Goal: Information Seeking & Learning: Learn about a topic

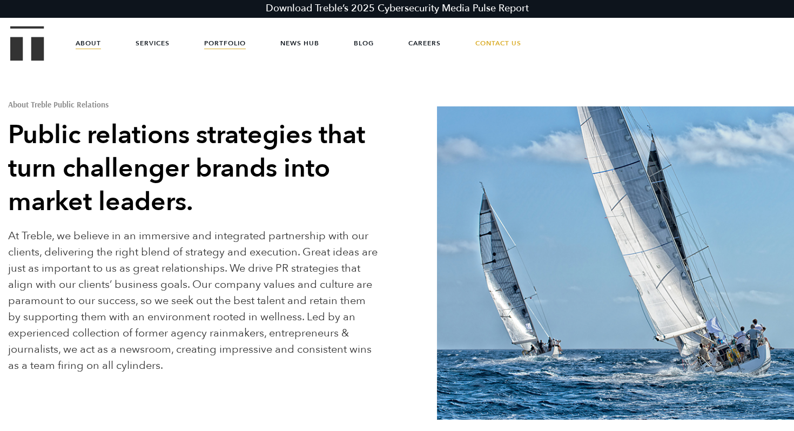
click at [216, 40] on link "Portfolio" at bounding box center [225, 43] width 42 height 32
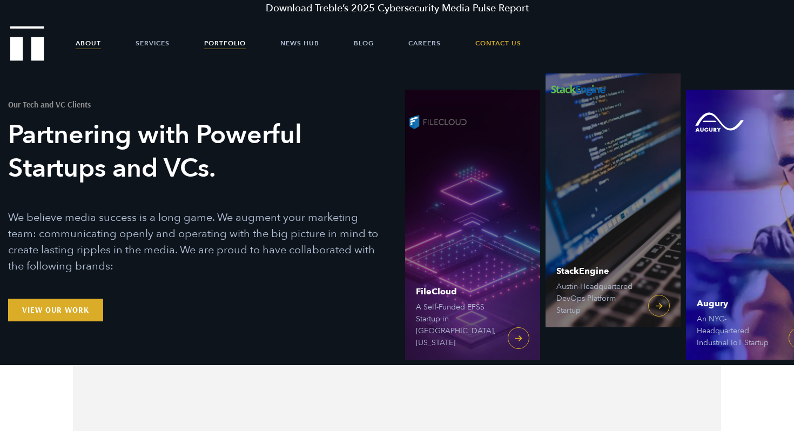
click at [83, 40] on link "About" at bounding box center [88, 43] width 25 height 32
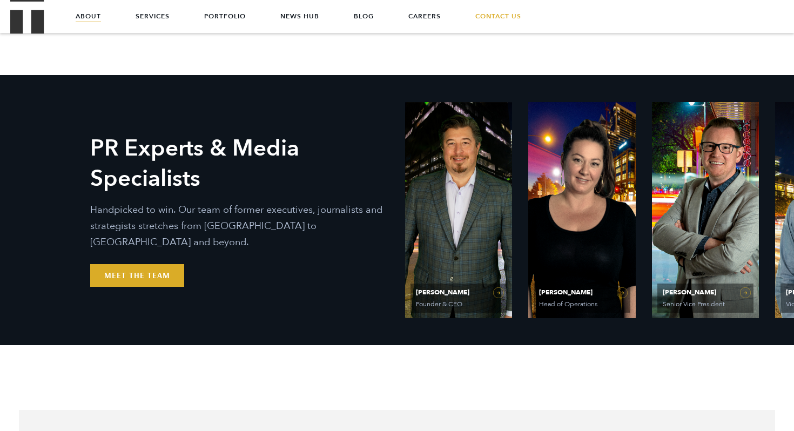
scroll to position [392, 0]
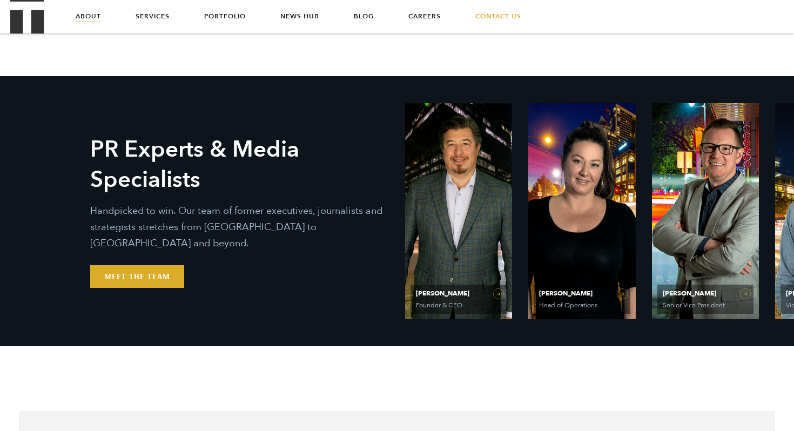
click at [191, 284] on div "PR Experts & Media Specialists Handpicked to win. Our team of former executives…" at bounding box center [397, 211] width 756 height 270
click at [138, 265] on link "Meet the Team" at bounding box center [137, 276] width 94 height 23
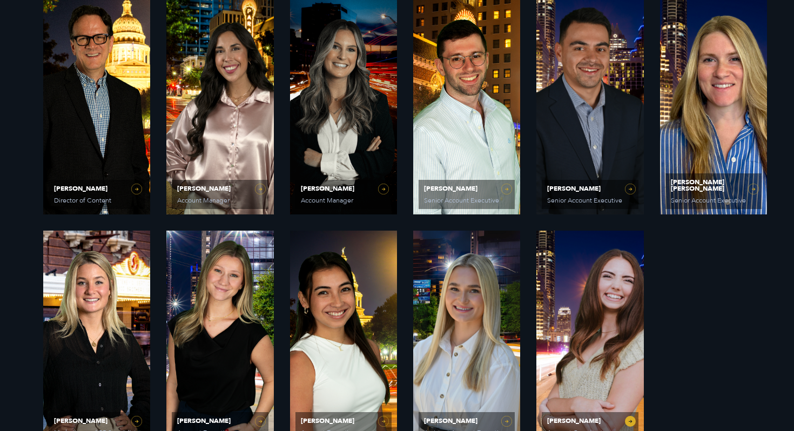
scroll to position [747, 0]
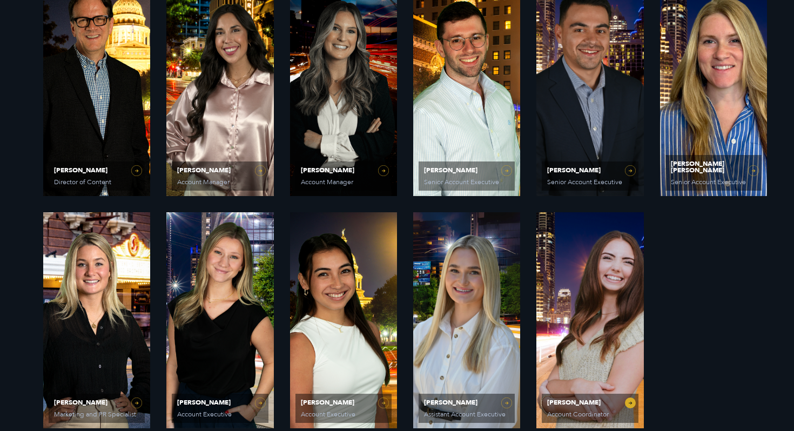
click at [564, 300] on link "[PERSON_NAME] Account Coordinator" at bounding box center [589, 320] width 107 height 216
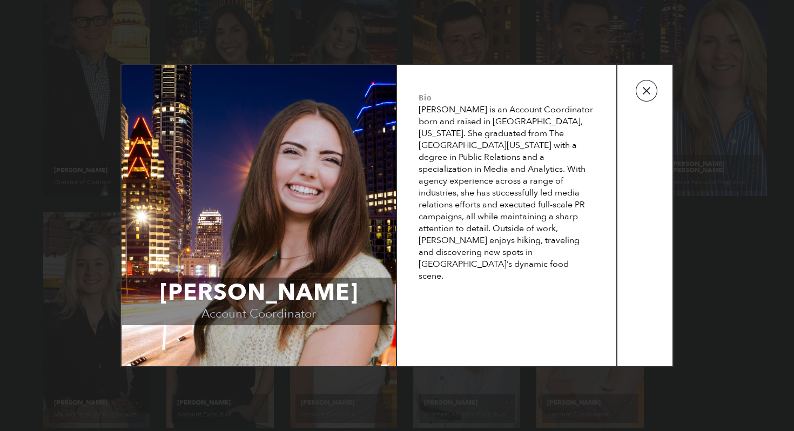
click at [654, 92] on button "button" at bounding box center [646, 91] width 22 height 22
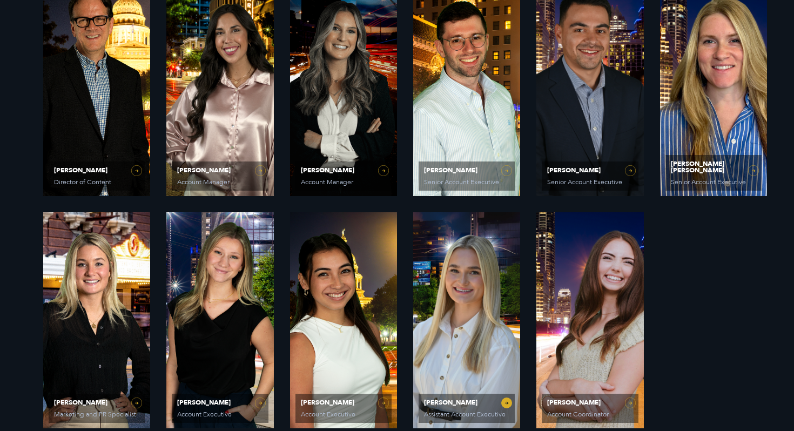
click at [444, 308] on link "[PERSON_NAME] Assistant Account Executive" at bounding box center [466, 320] width 107 height 216
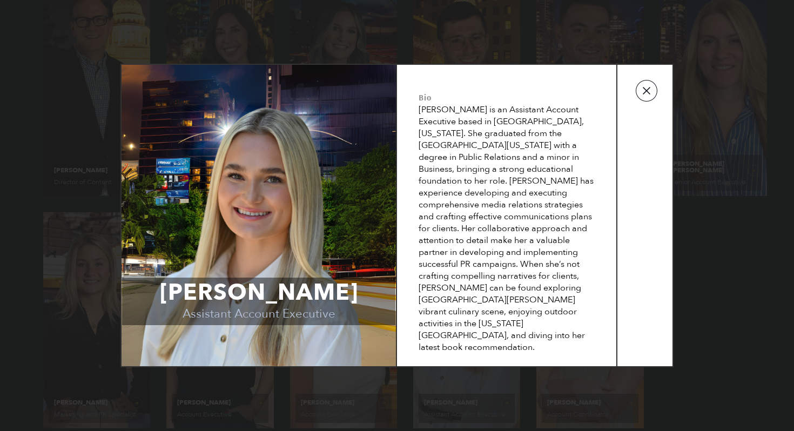
click at [635, 83] on button "button" at bounding box center [646, 91] width 22 height 22
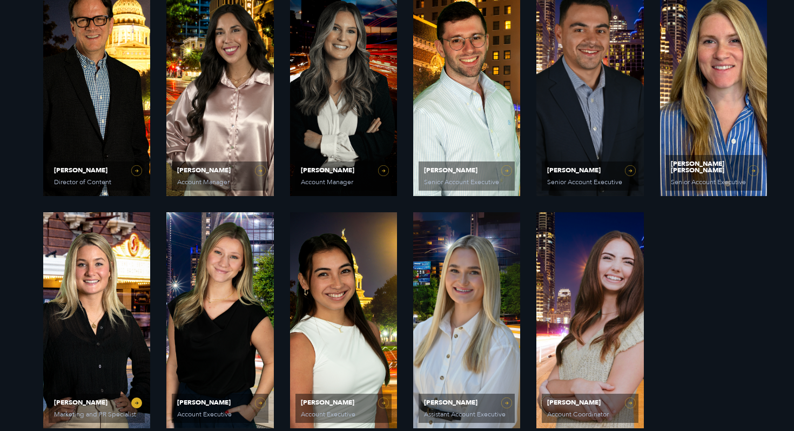
click at [123, 283] on link "[PERSON_NAME] Marketing and PR Specialist" at bounding box center [96, 320] width 107 height 216
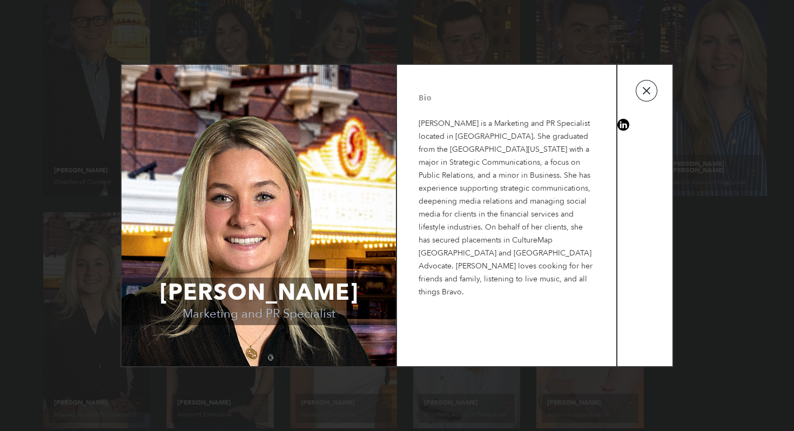
click at [650, 90] on button "button" at bounding box center [646, 91] width 22 height 22
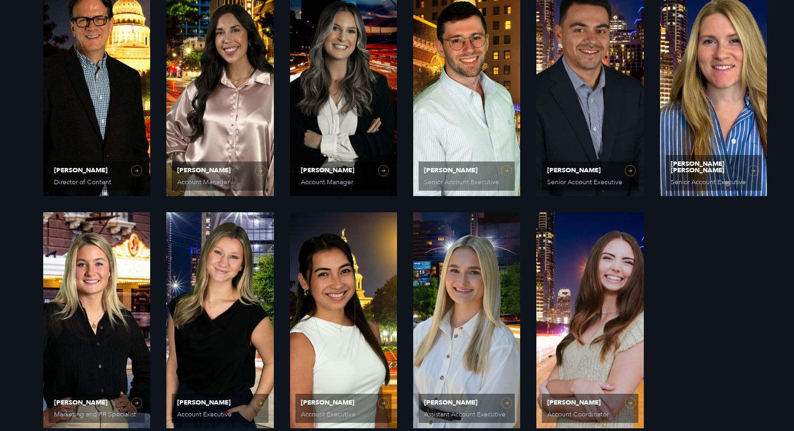
click at [327, 102] on p "Handpicked to win. Our team of former executives, journalists and strategists s…" at bounding box center [239, 103] width 269 height 44
click at [356, 150] on div "PR Experts & Media Specialists Handpicked to win. Our team of former executives…" at bounding box center [239, 88] width 283 height 138
click at [348, 175] on span "[PERSON_NAME] Account Manager" at bounding box center [343, 175] width 96 height 29
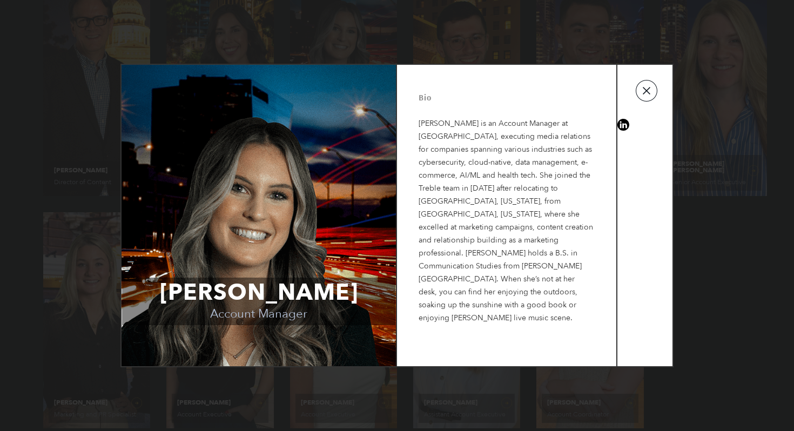
click at [652, 96] on button "button" at bounding box center [646, 91] width 22 height 22
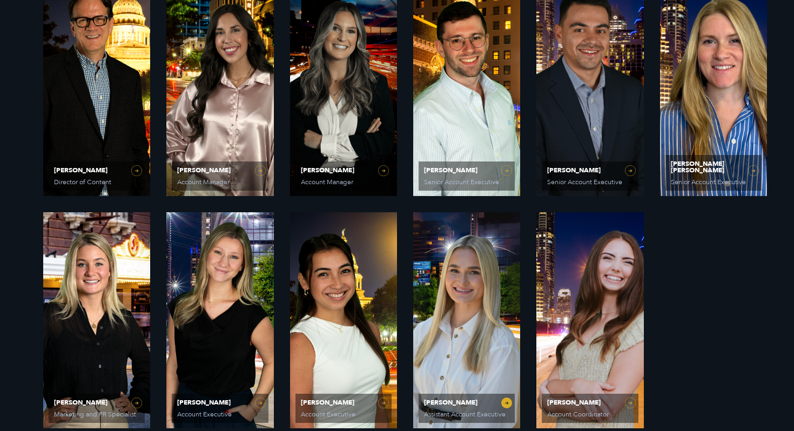
click at [467, 327] on link "[PERSON_NAME] Assistant Account Executive" at bounding box center [466, 320] width 107 height 216
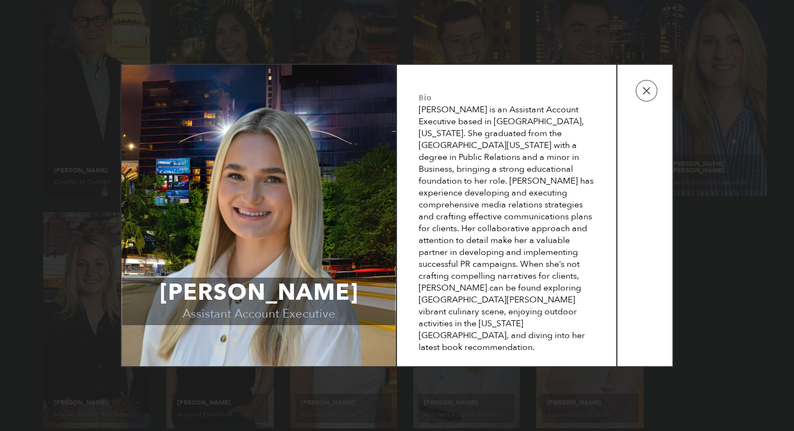
click at [663, 83] on td at bounding box center [644, 216] width 55 height 302
click at [647, 89] on button "button" at bounding box center [646, 91] width 22 height 22
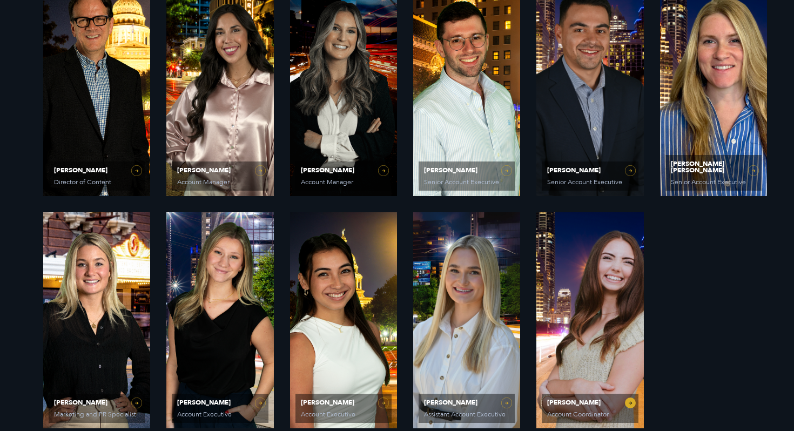
click at [577, 331] on link "[PERSON_NAME] Account Coordinator" at bounding box center [589, 320] width 107 height 216
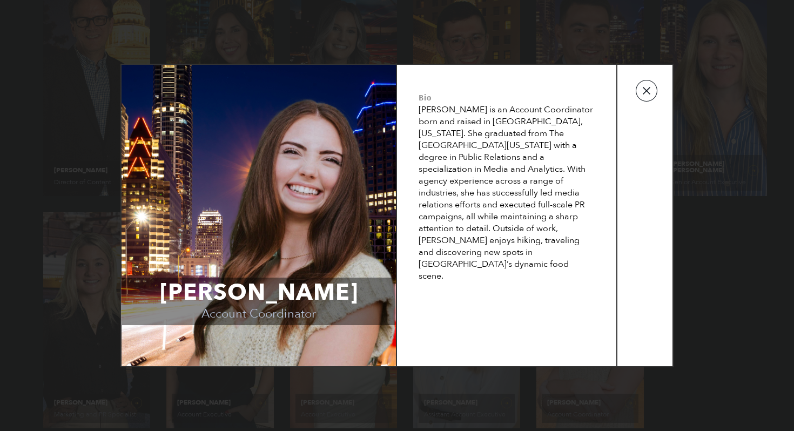
click at [647, 87] on button "button" at bounding box center [646, 91] width 22 height 22
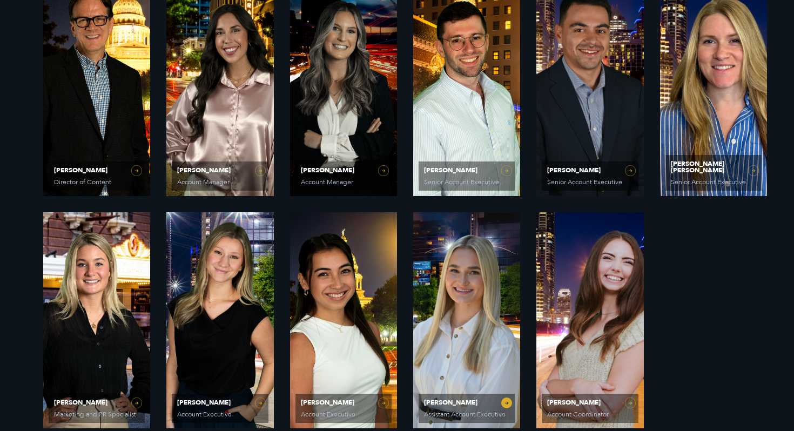
click at [483, 299] on link "[PERSON_NAME] Assistant Account Executive" at bounding box center [466, 320] width 107 height 216
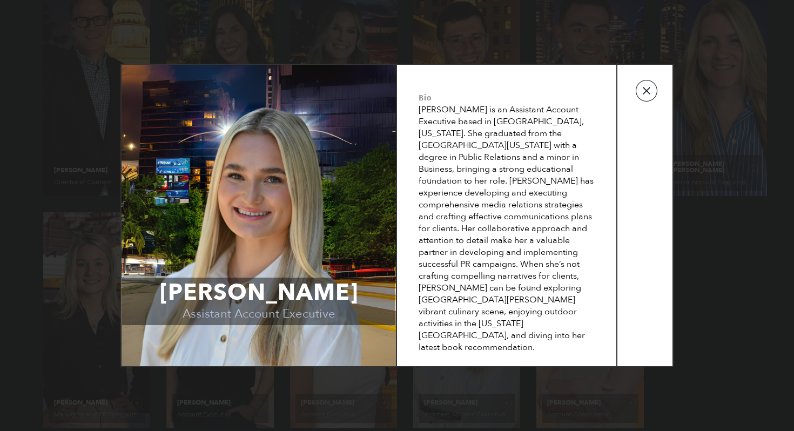
click at [650, 82] on button "button" at bounding box center [646, 91] width 22 height 22
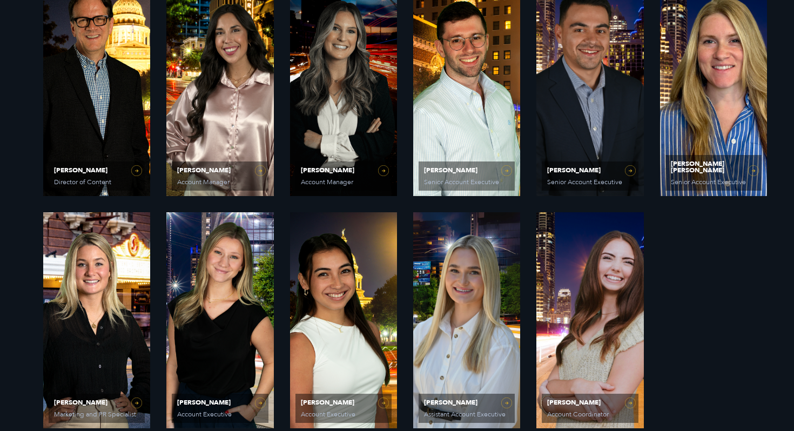
click at [332, 113] on p "Handpicked to win. Our team of former executives, journalists and strategists s…" at bounding box center [239, 103] width 269 height 44
click at [216, 298] on link "[PERSON_NAME] Account Executive" at bounding box center [219, 320] width 107 height 216
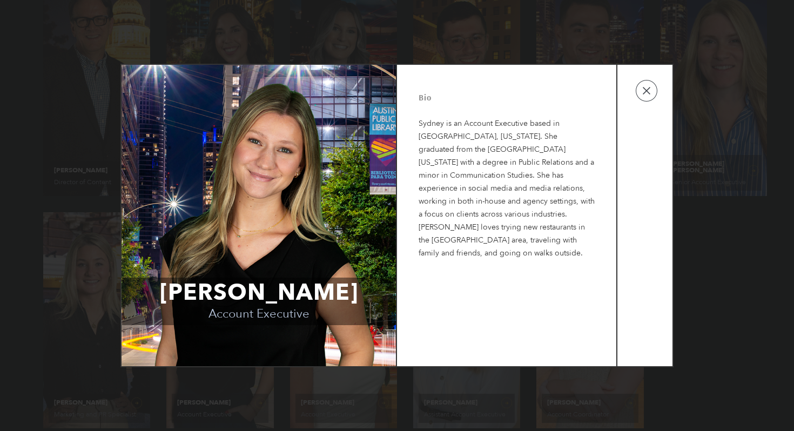
click at [642, 105] on td at bounding box center [644, 216] width 55 height 302
click at [648, 96] on button "button" at bounding box center [646, 91] width 22 height 22
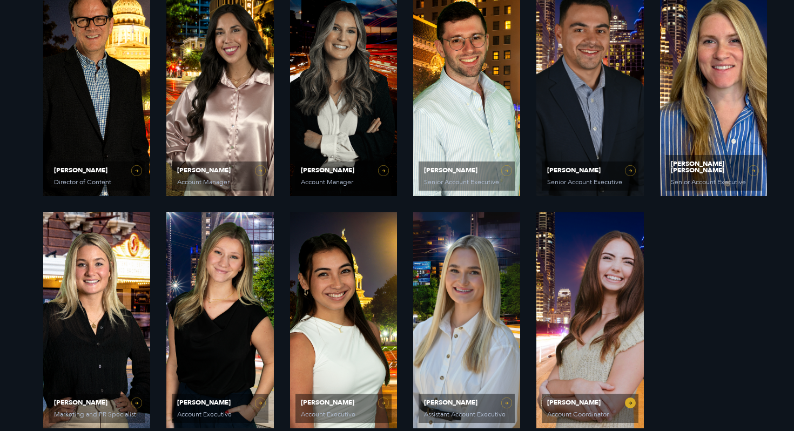
click at [601, 372] on link "[PERSON_NAME] Account Coordinator" at bounding box center [589, 320] width 107 height 216
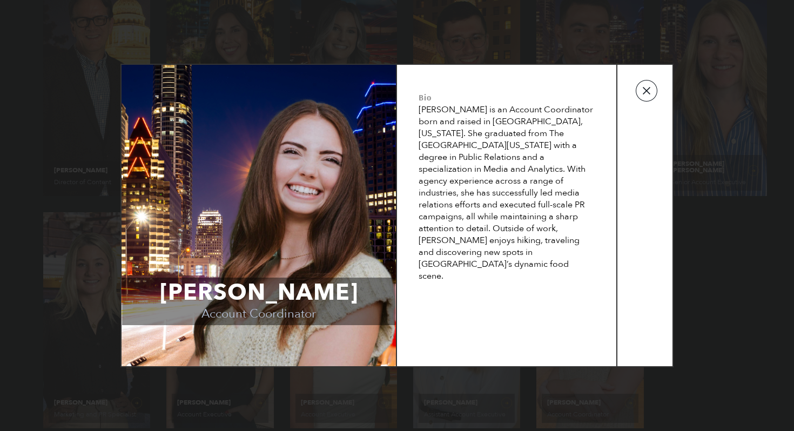
click at [646, 95] on button "button" at bounding box center [646, 91] width 22 height 22
